Goal: Find contact information: Find contact information

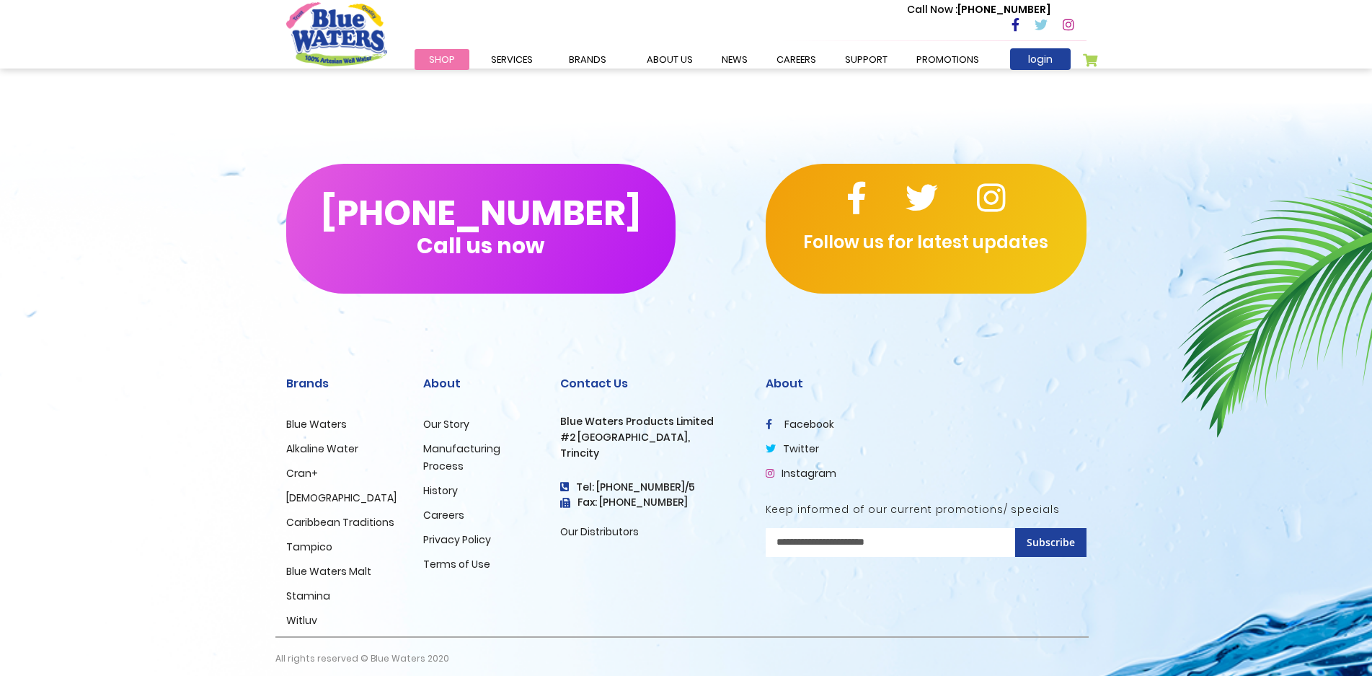
scroll to position [1032, 0]
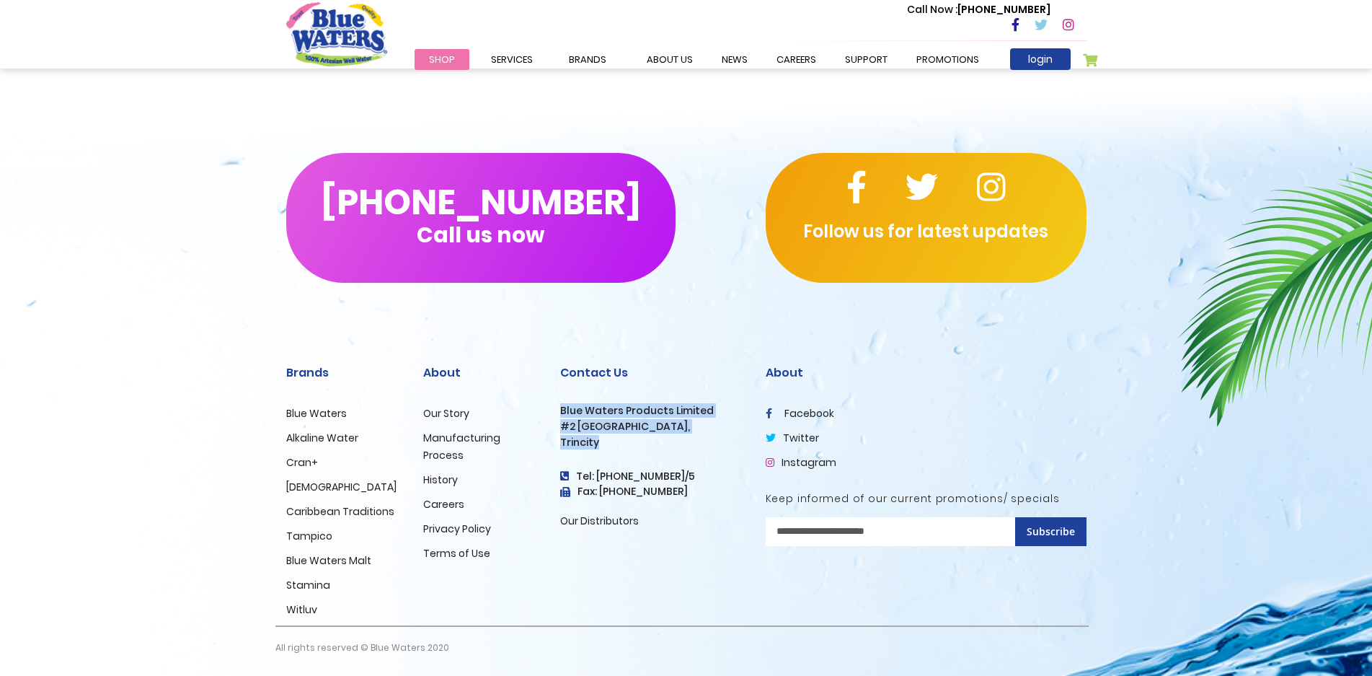
drag, startPoint x: 560, startPoint y: 410, endPoint x: 606, endPoint y: 441, distance: 56.6
click at [606, 441] on div "Contact Us Blue Waters Products Limited #2 Orange Grove Estate, Trincity Tel: (…" at bounding box center [652, 448] width 184 height 164
copy div "Blue Waters Products Limited #2 Orange Grove Estate, Trincity"
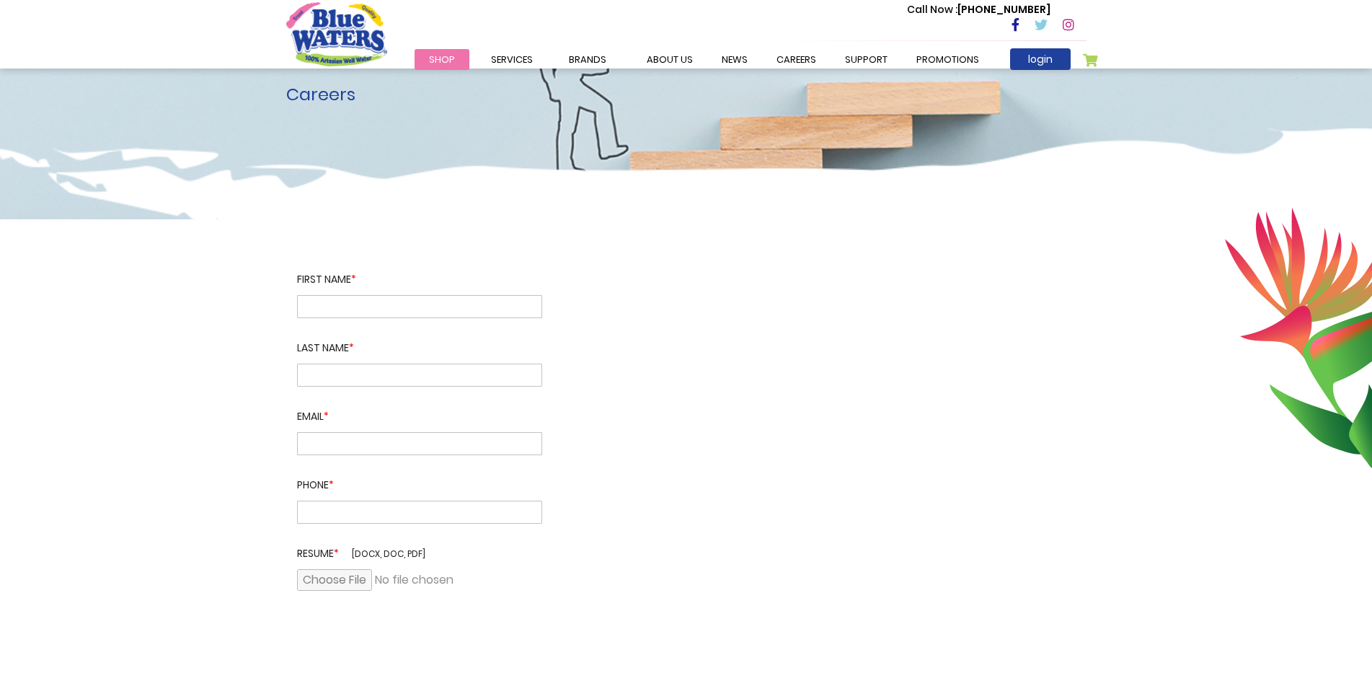
scroll to position [0, 0]
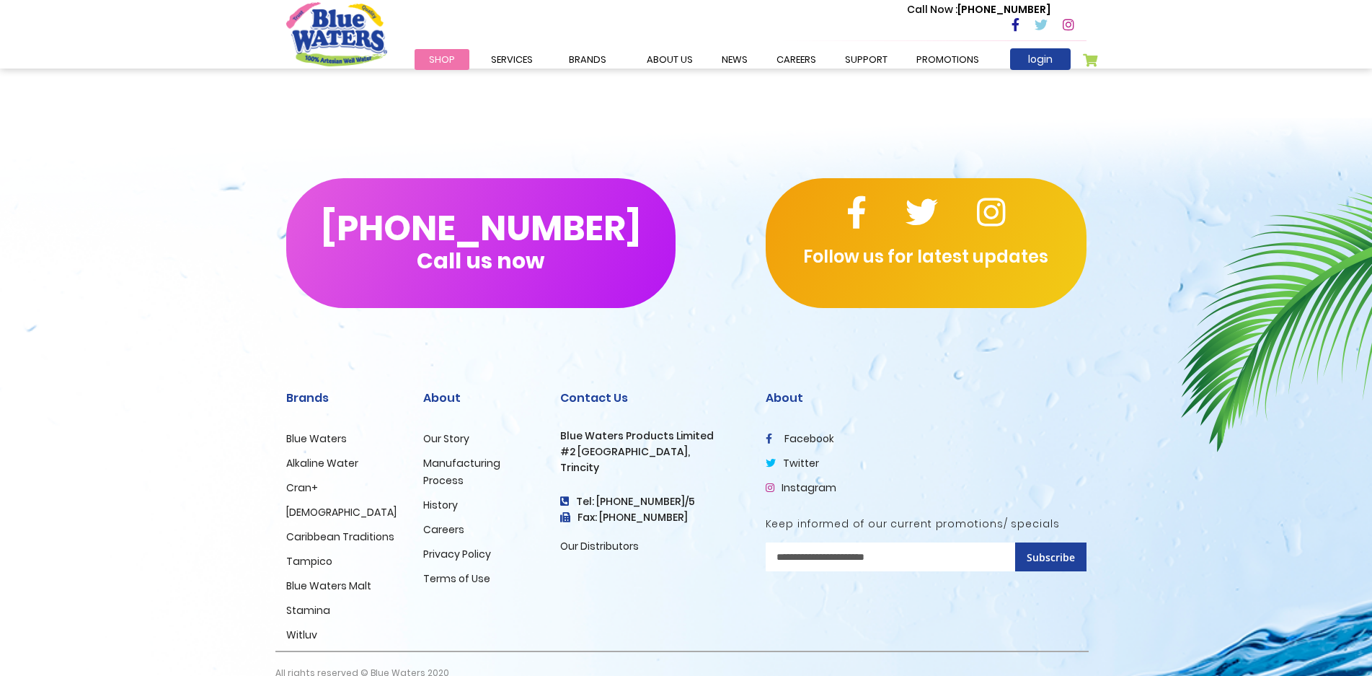
scroll to position [1321, 0]
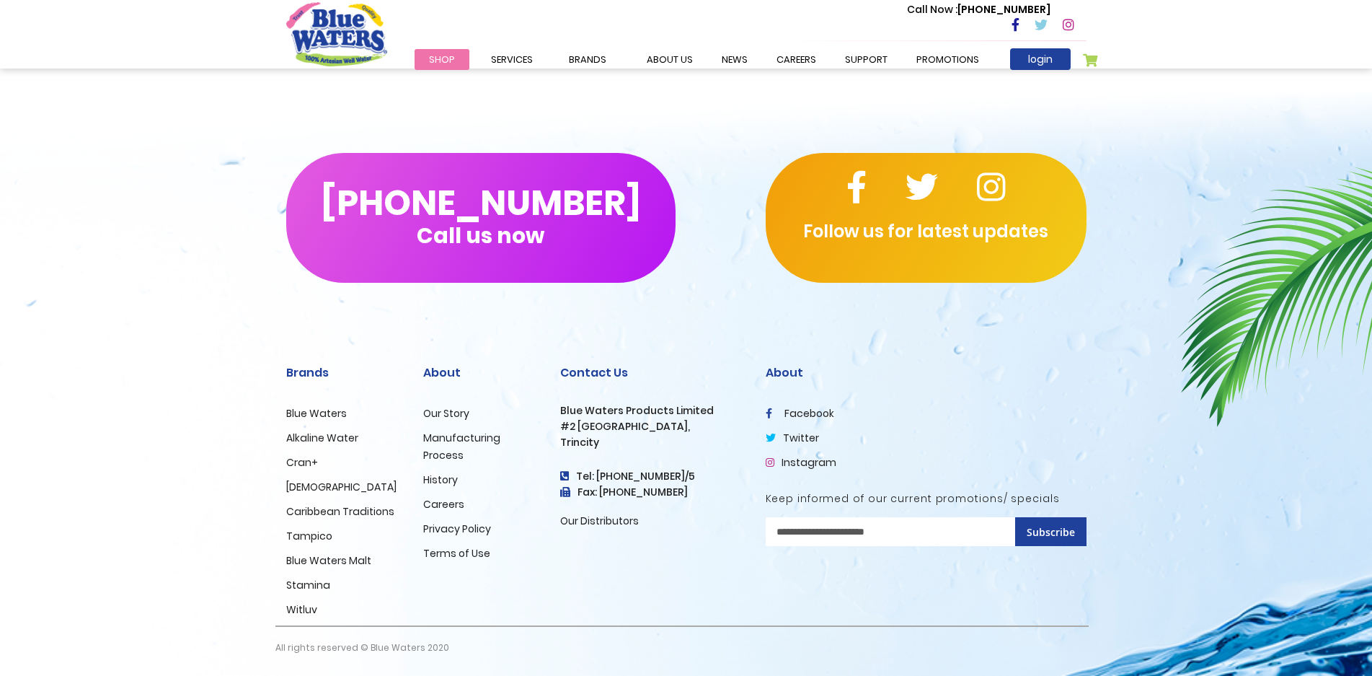
click at [430, 498] on link "Careers" at bounding box center [443, 504] width 41 height 14
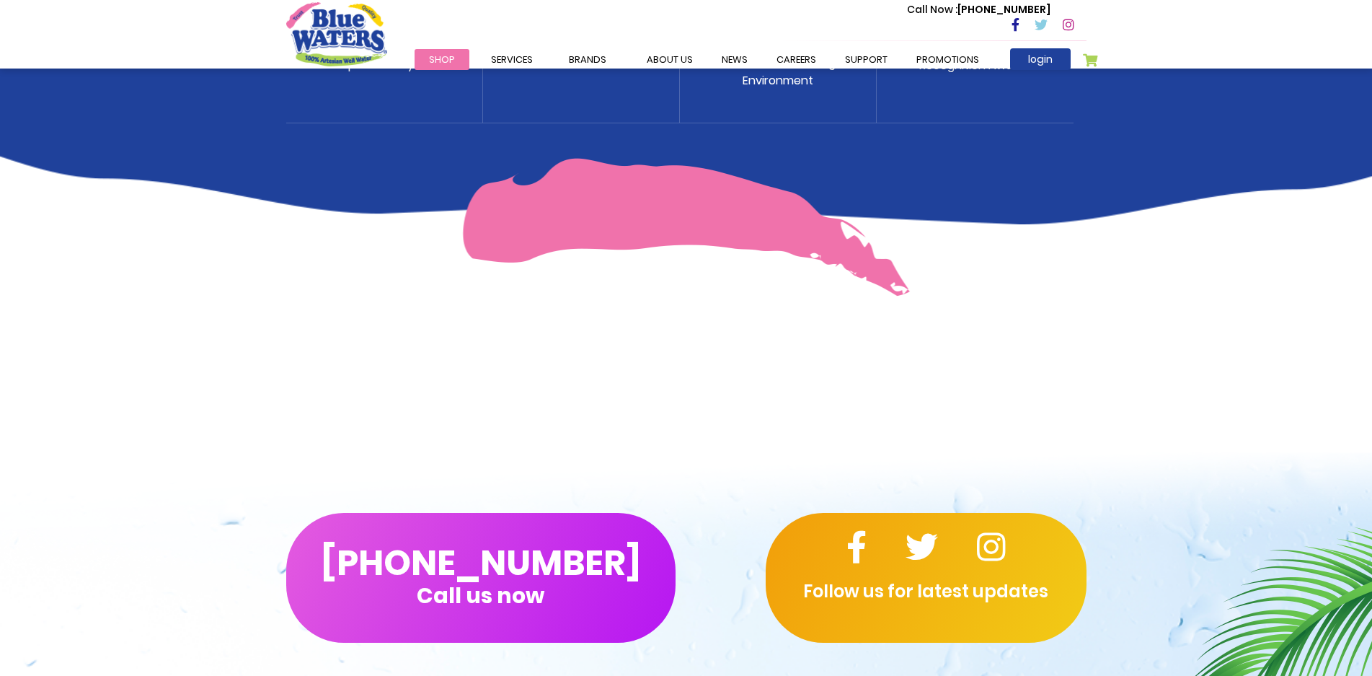
scroll to position [960, 0]
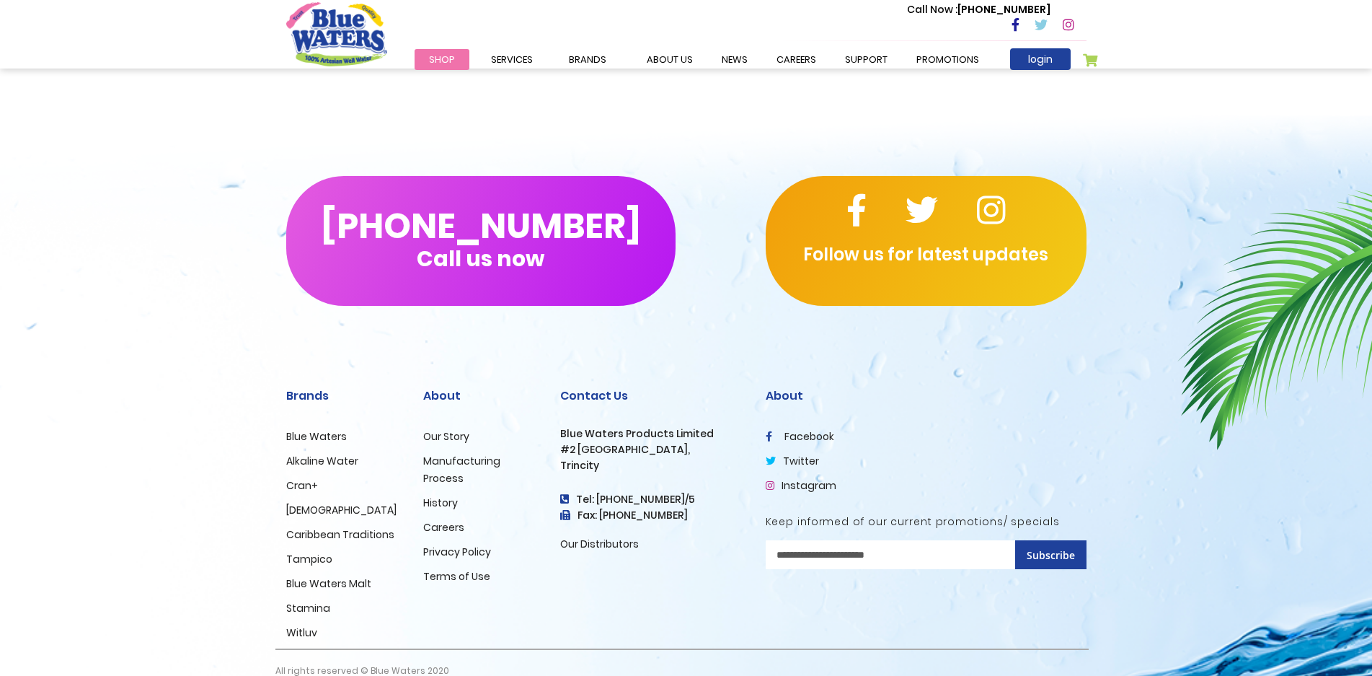
scroll to position [1321, 0]
